Goal: Navigation & Orientation: Find specific page/section

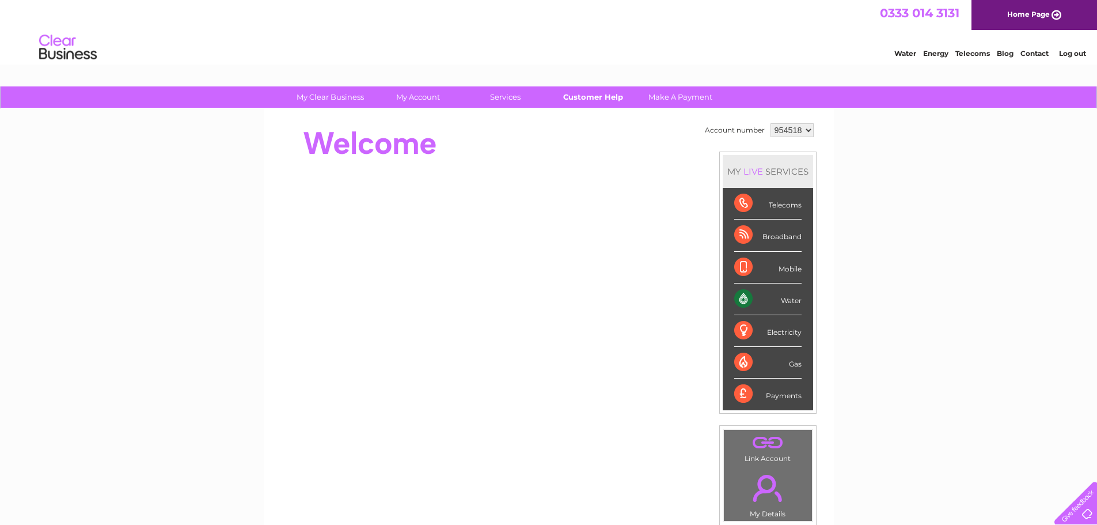
click at [584, 98] on link "Customer Help" at bounding box center [592, 96] width 95 height 21
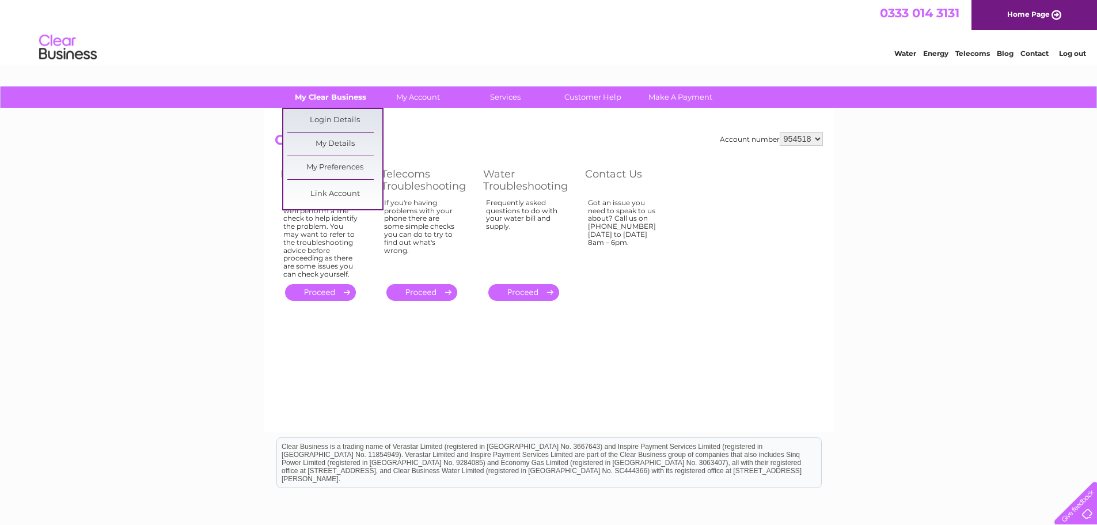
click at [337, 100] on link "My Clear Business" at bounding box center [330, 96] width 95 height 21
click at [340, 124] on link "Login Details" at bounding box center [334, 120] width 95 height 23
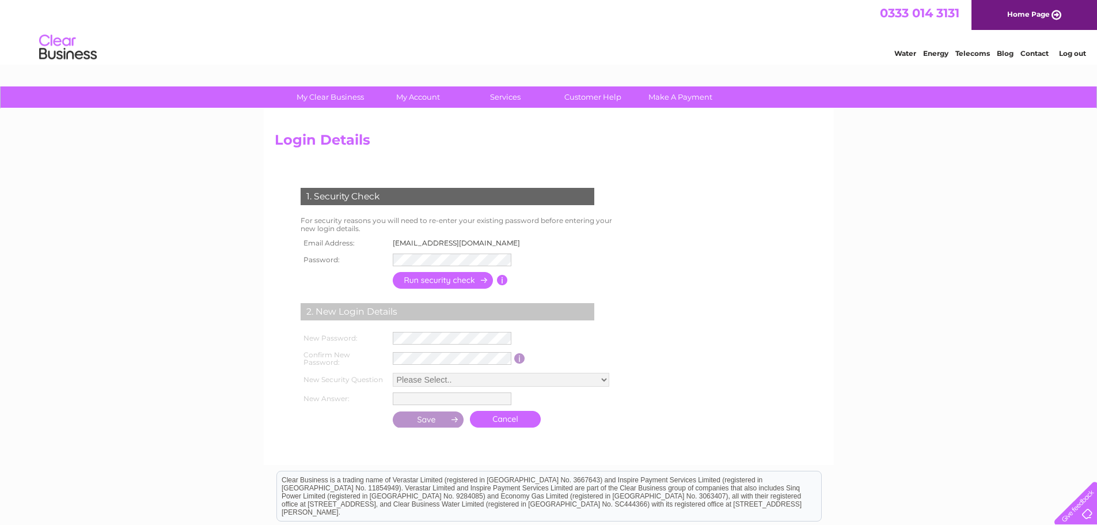
click at [436, 283] on input "button" at bounding box center [443, 280] width 101 height 17
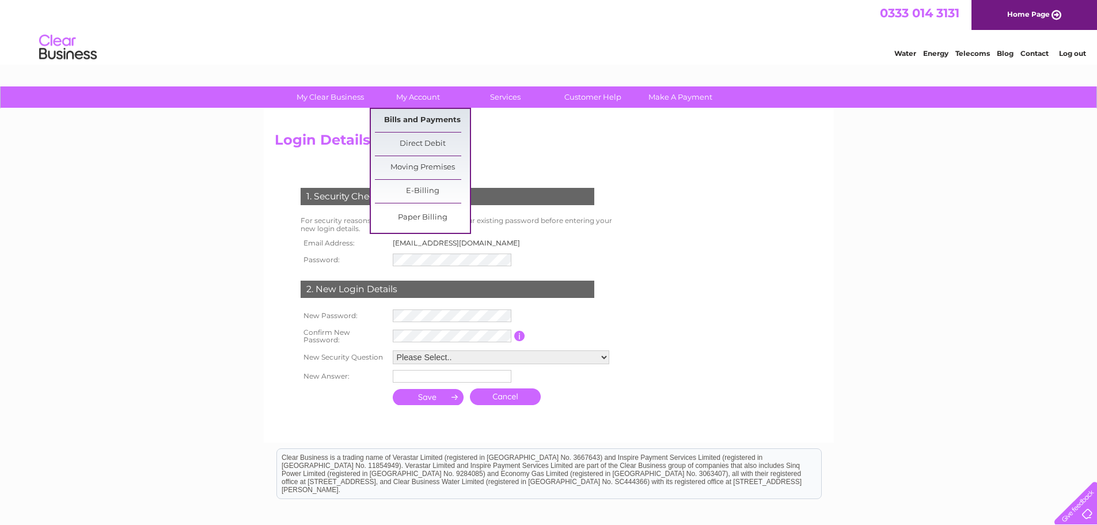
click at [421, 117] on link "Bills and Payments" at bounding box center [422, 120] width 95 height 23
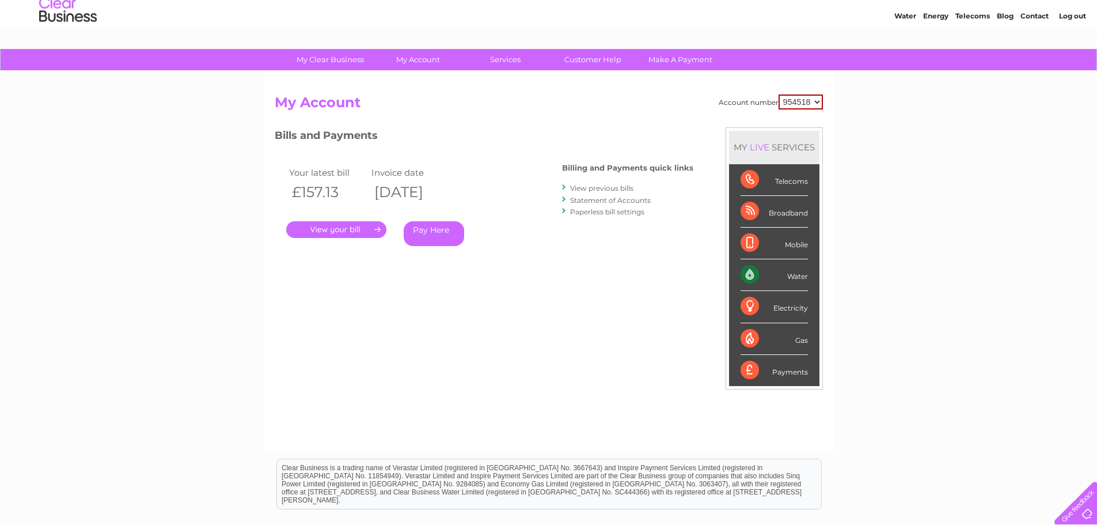
scroll to position [58, 0]
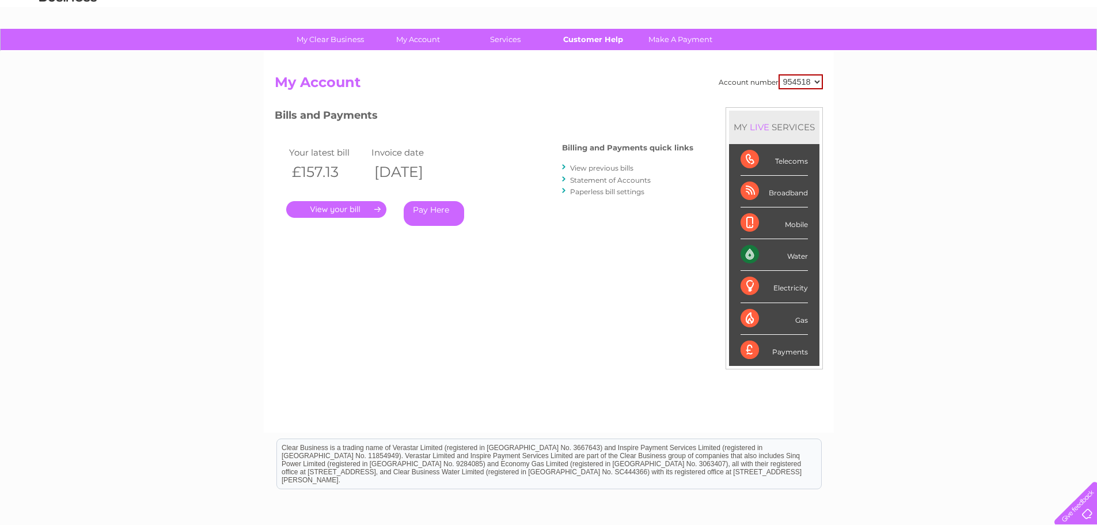
click at [595, 47] on link "Customer Help" at bounding box center [592, 39] width 95 height 21
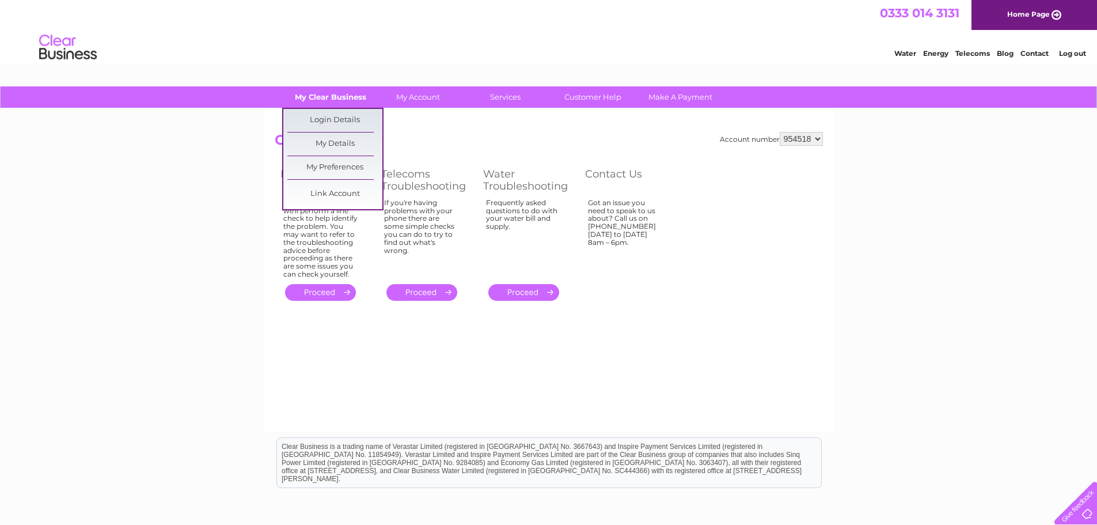
click at [322, 102] on link "My Clear Business" at bounding box center [330, 96] width 95 height 21
click at [326, 97] on link "My Clear Business" at bounding box center [330, 96] width 95 height 21
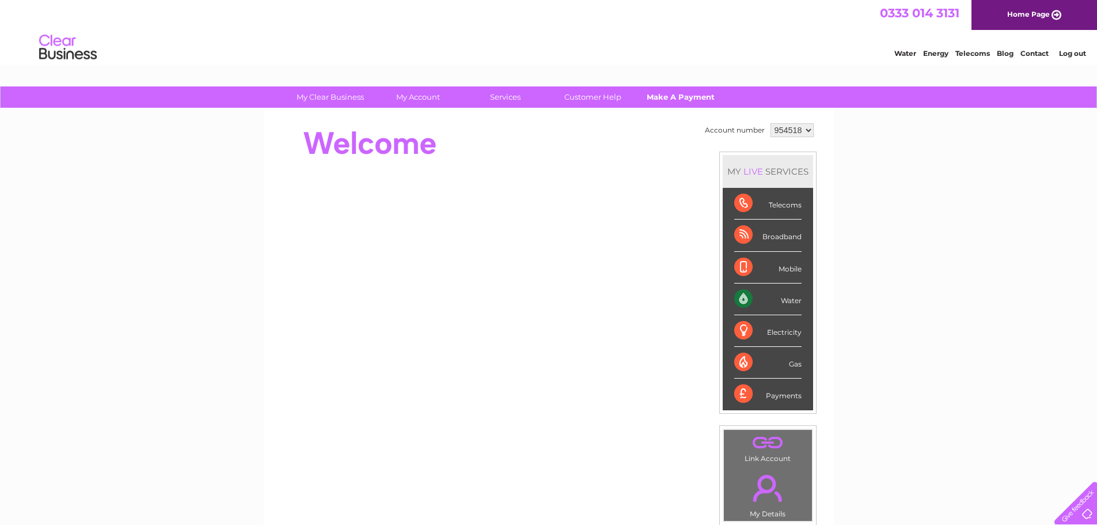
click at [665, 92] on link "Make A Payment" at bounding box center [680, 96] width 95 height 21
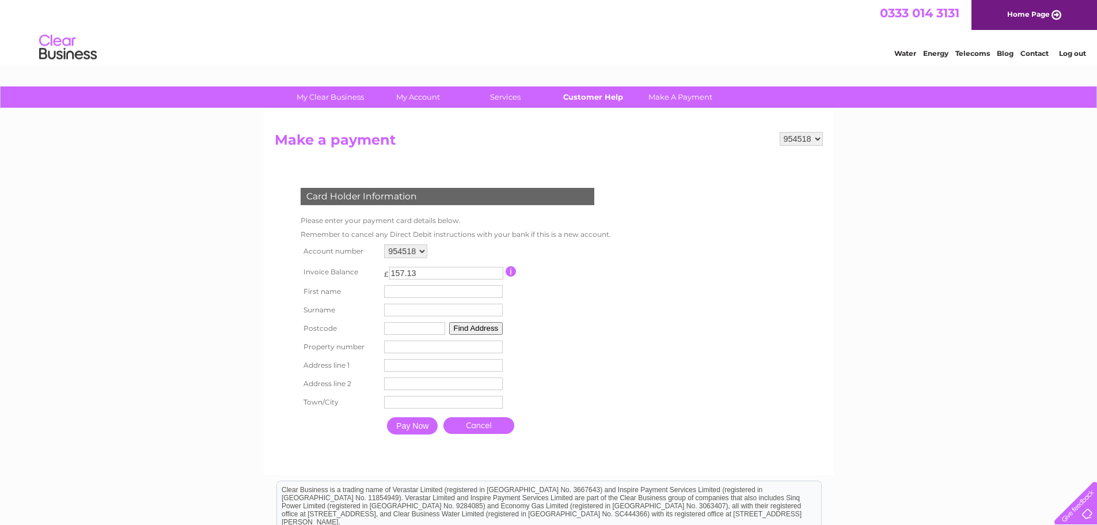
click at [593, 104] on link "Customer Help" at bounding box center [592, 96] width 95 height 21
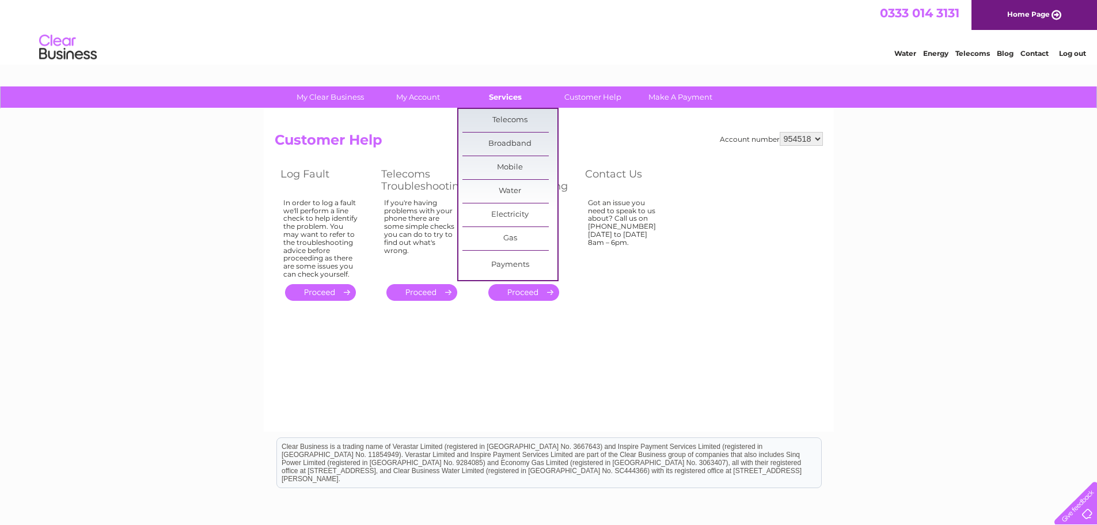
click at [498, 99] on link "Services" at bounding box center [505, 96] width 95 height 21
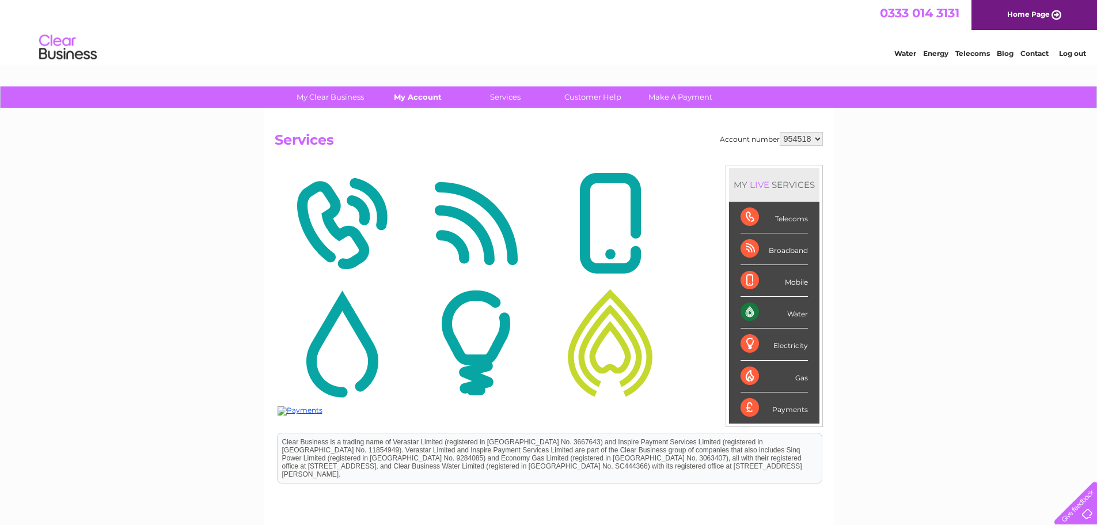
click at [430, 96] on link "My Account" at bounding box center [417, 96] width 95 height 21
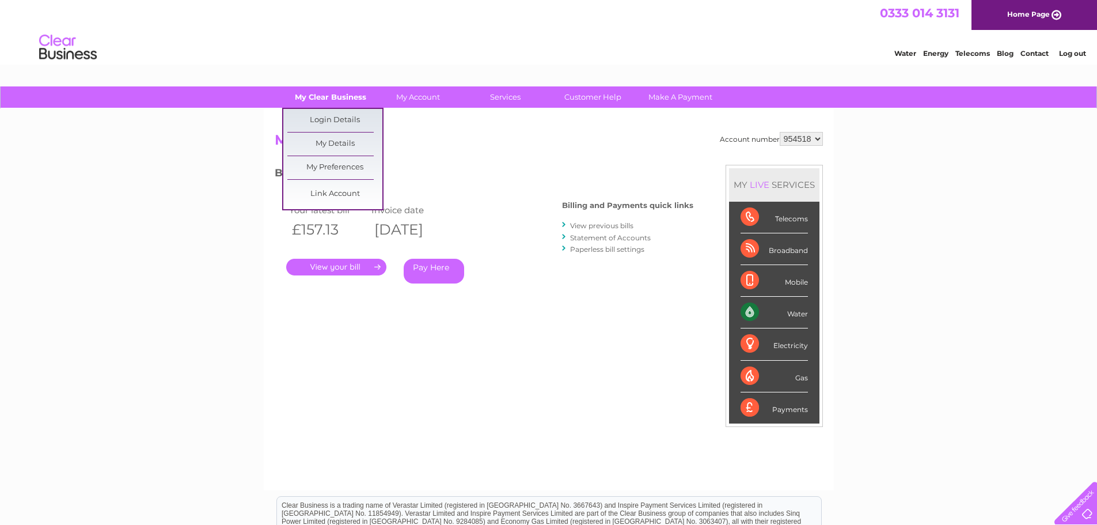
click at [325, 86] on link "My Clear Business" at bounding box center [330, 96] width 95 height 21
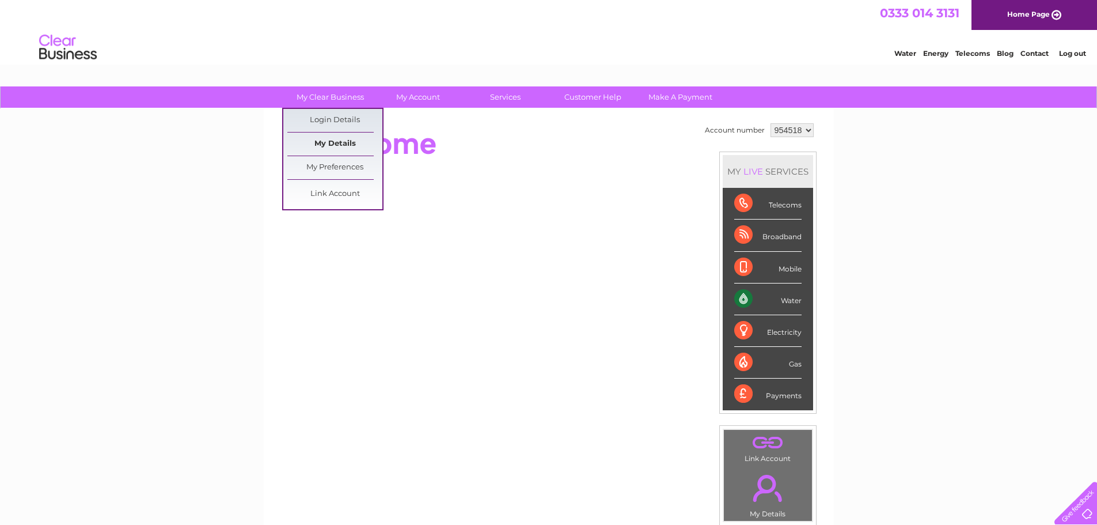
click at [329, 148] on link "My Details" at bounding box center [334, 143] width 95 height 23
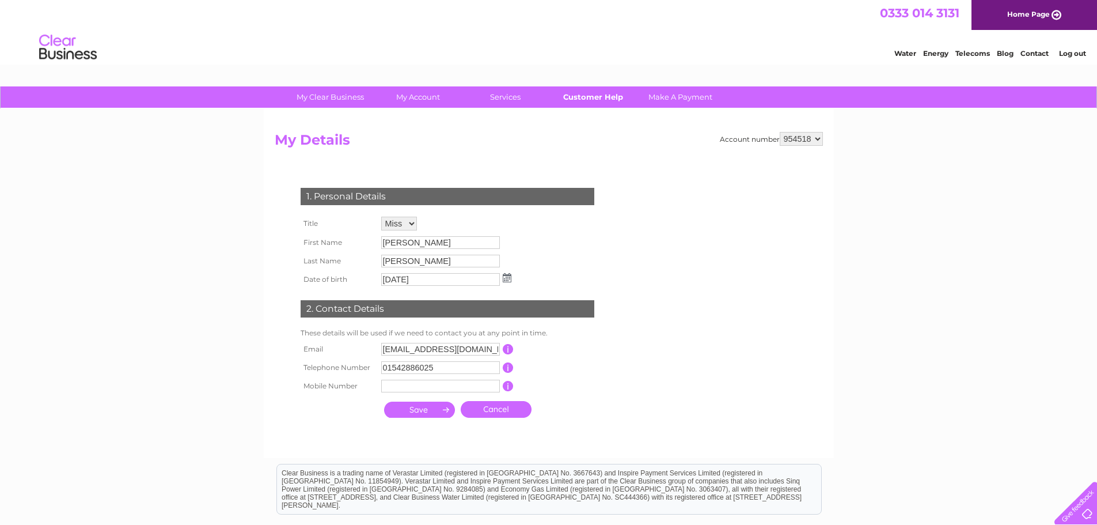
click at [573, 91] on link "Customer Help" at bounding box center [592, 96] width 95 height 21
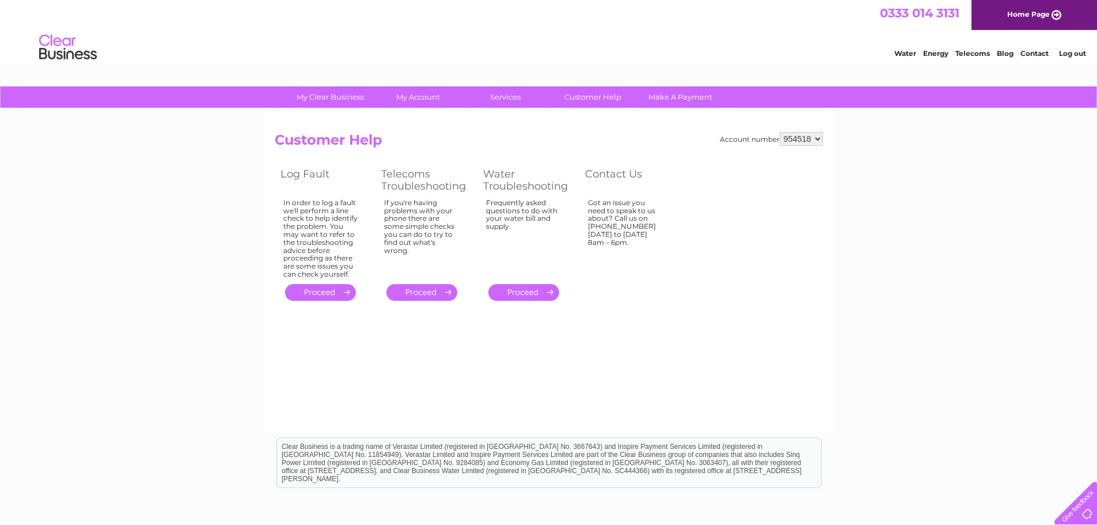
click at [307, 294] on link "." at bounding box center [320, 292] width 71 height 17
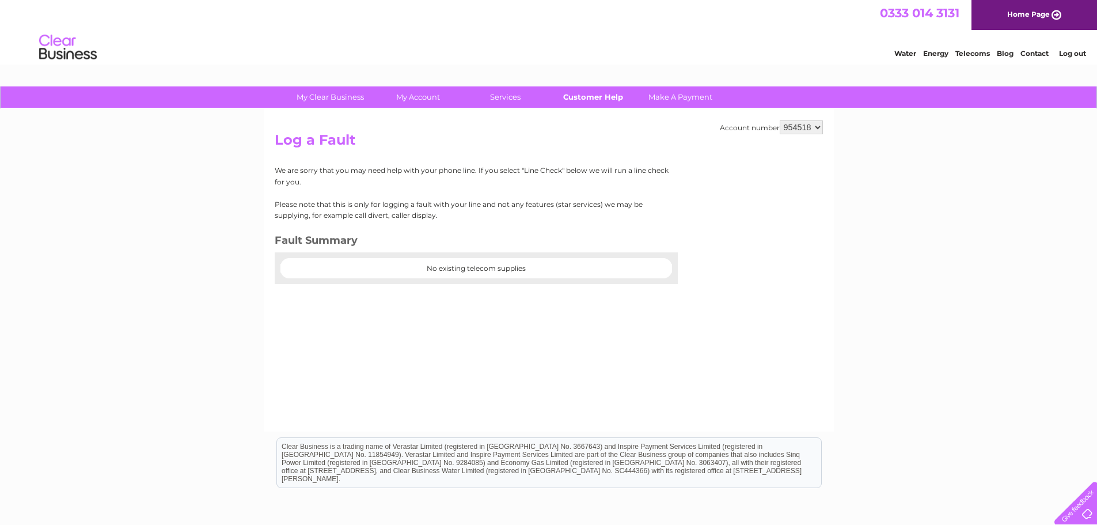
click at [577, 96] on link "Customer Help" at bounding box center [592, 96] width 95 height 21
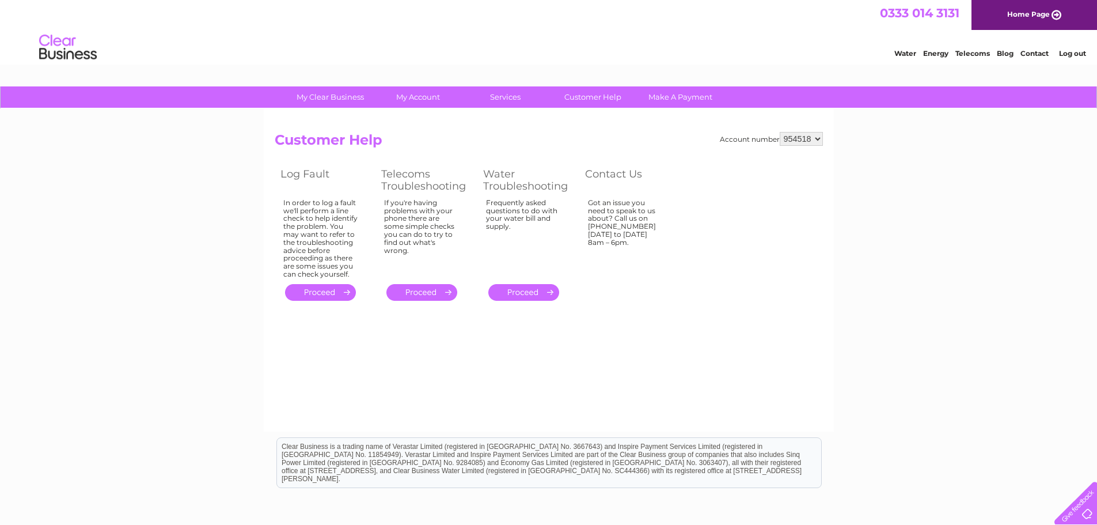
click at [1041, 52] on link "Contact" at bounding box center [1034, 53] width 28 height 9
